Goal: Information Seeking & Learning: Learn about a topic

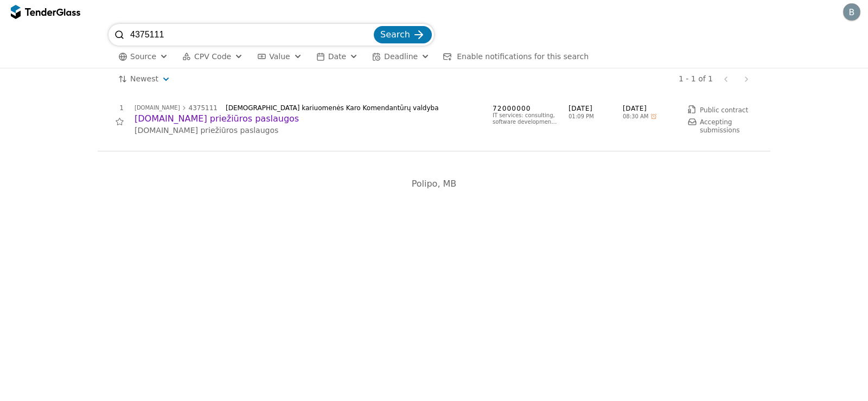
drag, startPoint x: 165, startPoint y: 39, endPoint x: 110, endPoint y: 37, distance: 55.3
click at [110, 37] on div "4375111 Search" at bounding box center [272, 35] width 326 height 22
paste input "89730"
type input "4389730"
click at [374, 26] on button "Search" at bounding box center [403, 34] width 58 height 17
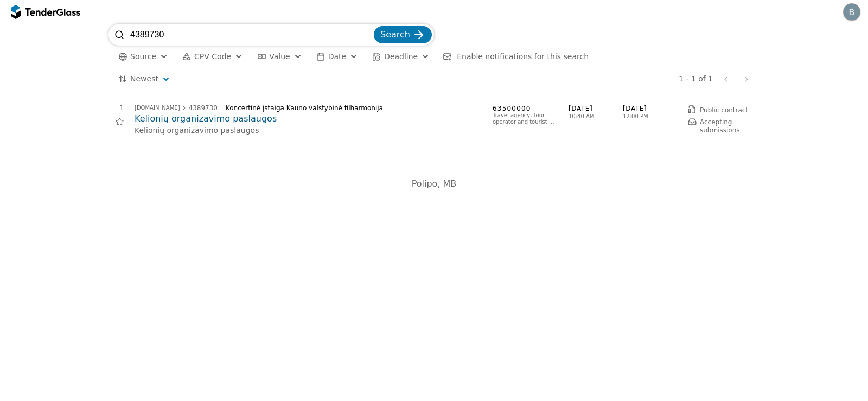
click at [193, 122] on h2 "Kelionių organizavimo paslaugos" at bounding box center [308, 119] width 347 height 12
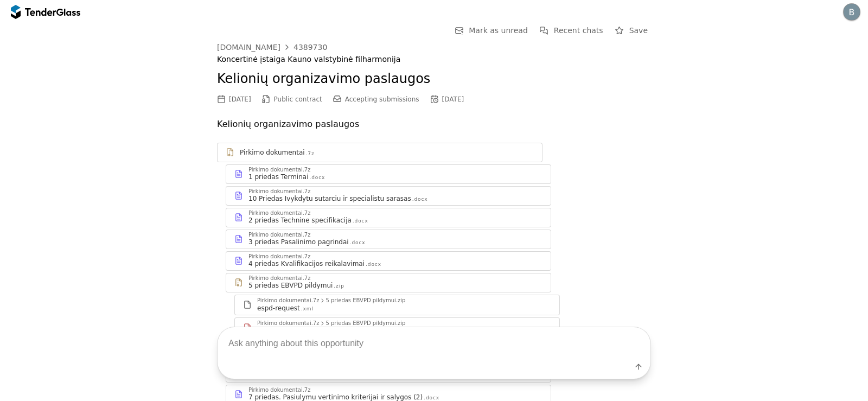
click at [354, 259] on div "4 priedas Kvalifikacijos reikalavimai .docx" at bounding box center [395, 263] width 294 height 9
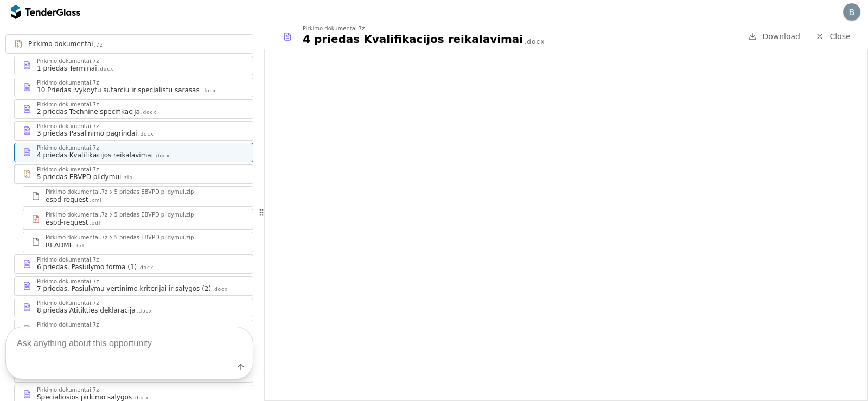
scroll to position [163, 0]
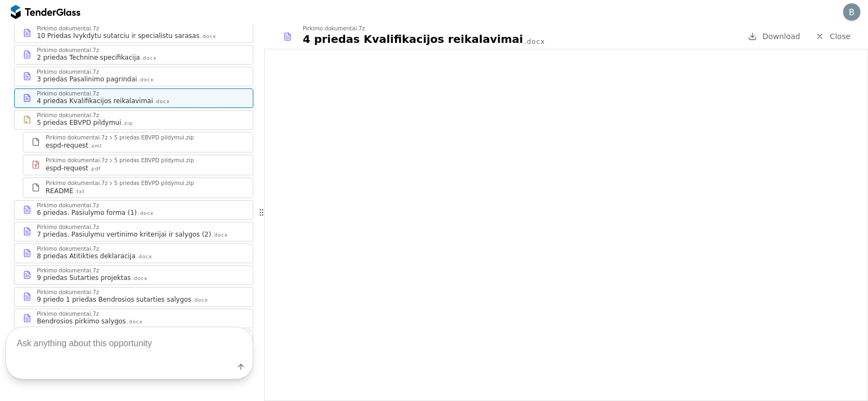
click at [119, 239] on div "7 priedas. Pasiulymu vertinimo kriterijai ir salygos (2)" at bounding box center [124, 234] width 174 height 9
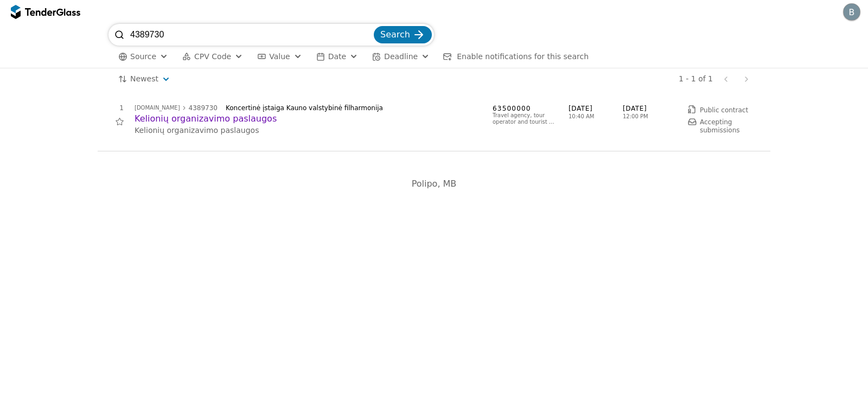
click at [191, 36] on input "4389730" at bounding box center [250, 35] width 241 height 22
click at [369, 34] on input "4389730" at bounding box center [250, 35] width 241 height 22
type input "techninė priežiūra"
click at [374, 26] on button "Search" at bounding box center [403, 34] width 58 height 17
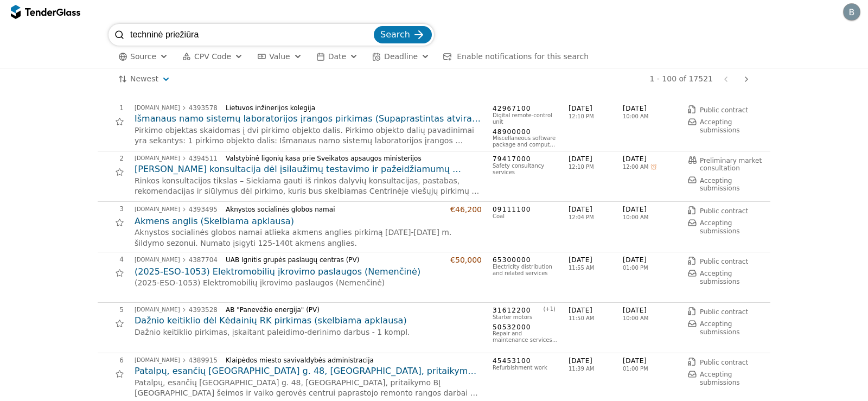
click at [230, 54] on div "button" at bounding box center [238, 56] width 39 height 37
click at [231, 55] on div "button" at bounding box center [238, 56] width 39 height 37
click at [231, 53] on div "button" at bounding box center [238, 56] width 39 height 37
click at [202, 53] on span "CPV Code" at bounding box center [212, 56] width 37 height 9
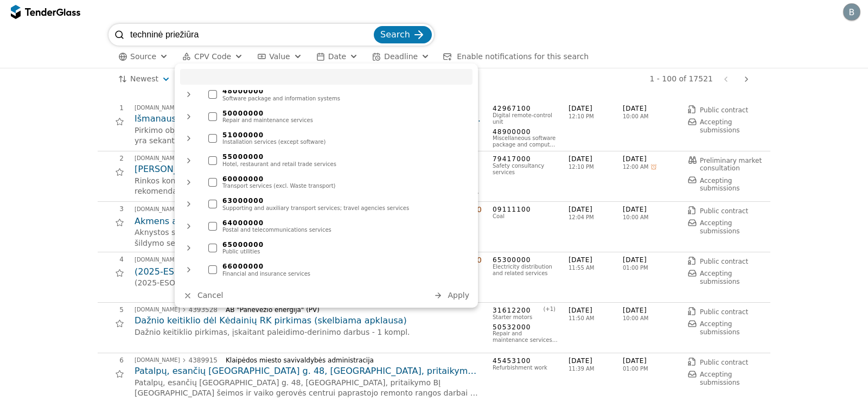
scroll to position [651, 0]
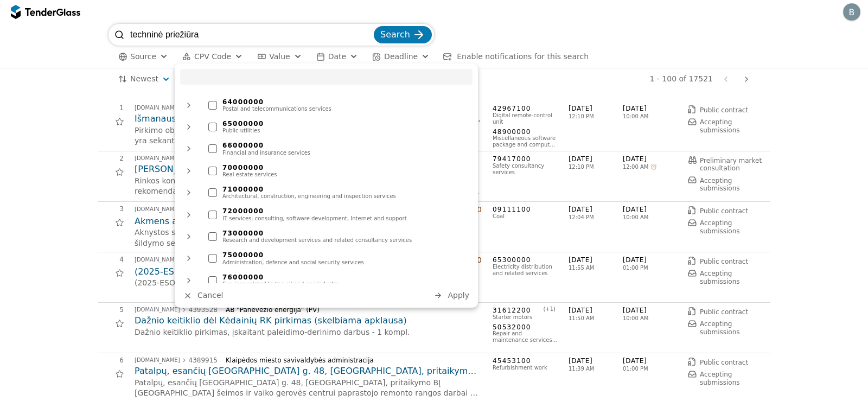
click at [215, 188] on div at bounding box center [212, 192] width 9 height 9
click at [451, 298] on span "Apply" at bounding box center [459, 295] width 22 height 9
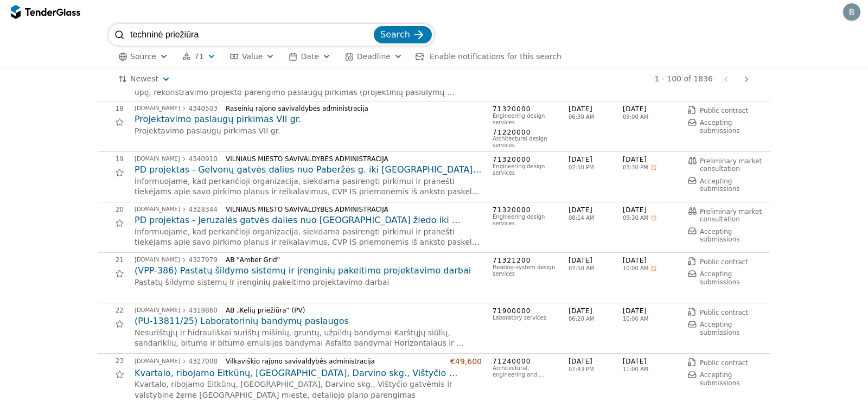
scroll to position [868, 0]
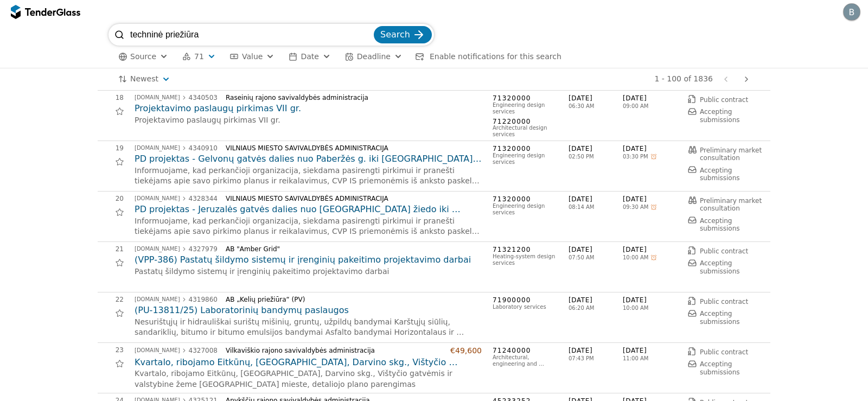
click at [107, 35] on div "techninė priežiūra Search Source 71 Type Buyer Value Date Deadline Enable notif…" at bounding box center [433, 46] width 857 height 44
type input "fidic"
click at [374, 26] on button "Search" at bounding box center [403, 34] width 58 height 17
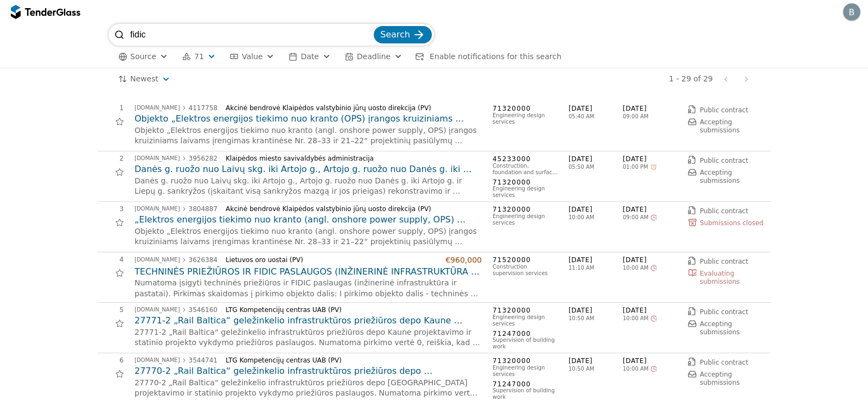
click at [405, 28] on button "Search" at bounding box center [403, 34] width 58 height 17
